Goal: Task Accomplishment & Management: Manage account settings

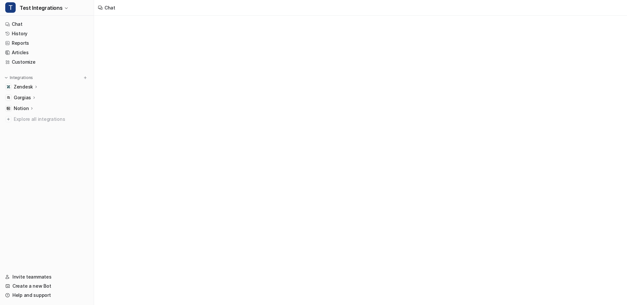
click at [51, 15] on button "T Test Integrations" at bounding box center [47, 8] width 94 height 16
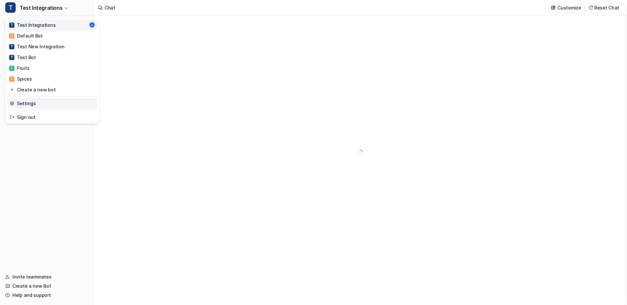
type textarea "**********"
click at [42, 102] on link "Settings" at bounding box center [52, 103] width 90 height 11
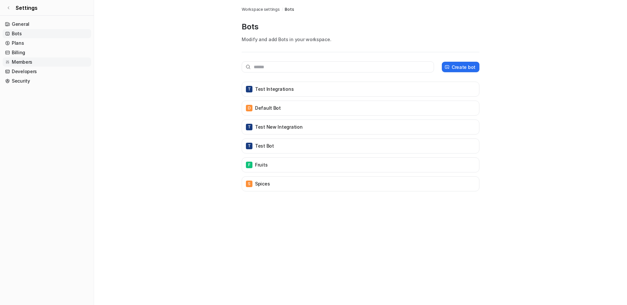
click at [26, 61] on link "Members" at bounding box center [47, 62] width 89 height 9
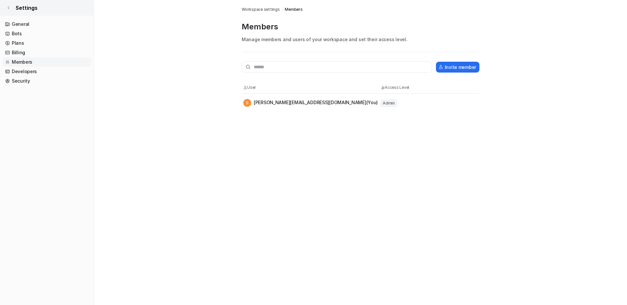
click at [29, 11] on span "Settings" at bounding box center [27, 8] width 22 height 8
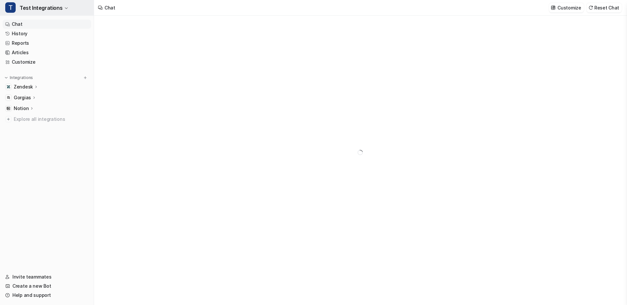
click at [56, 9] on span "Test Integrations" at bounding box center [41, 7] width 43 height 9
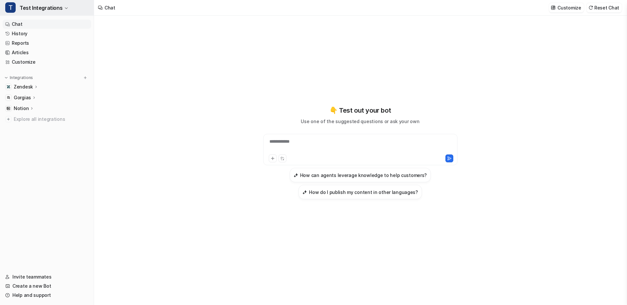
click at [56, 9] on span "Test Integrations" at bounding box center [41, 7] width 43 height 9
